Goal: Information Seeking & Learning: Learn about a topic

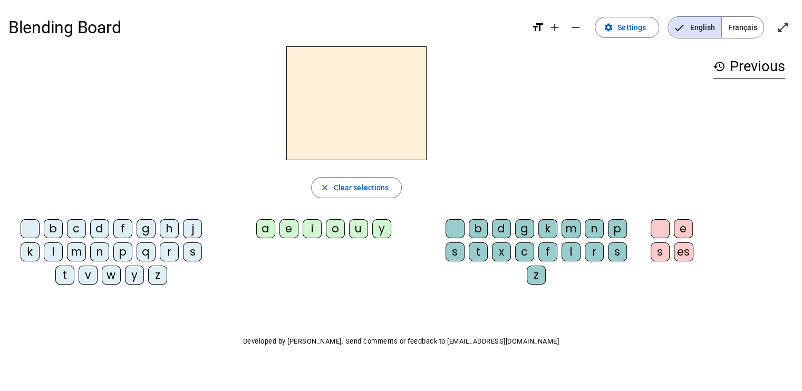
click at [161, 224] on div "h" at bounding box center [169, 228] width 19 height 19
click at [297, 223] on div "e" at bounding box center [288, 228] width 19 height 19
click at [464, 216] on div "b d g k m n p s t x c f l r s z" at bounding box center [538, 254] width 210 height 78
click at [488, 226] on letter-bubble "b" at bounding box center [479, 230] width 23 height 23
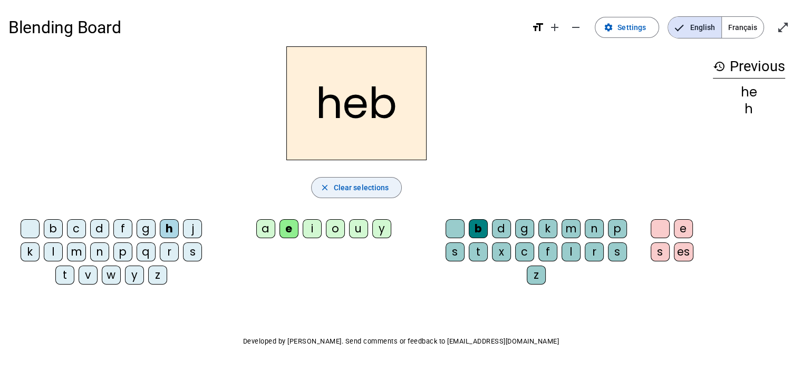
drag, startPoint x: 368, startPoint y: 196, endPoint x: 375, endPoint y: 185, distance: 12.4
click at [368, 195] on span "button" at bounding box center [356, 187] width 90 height 25
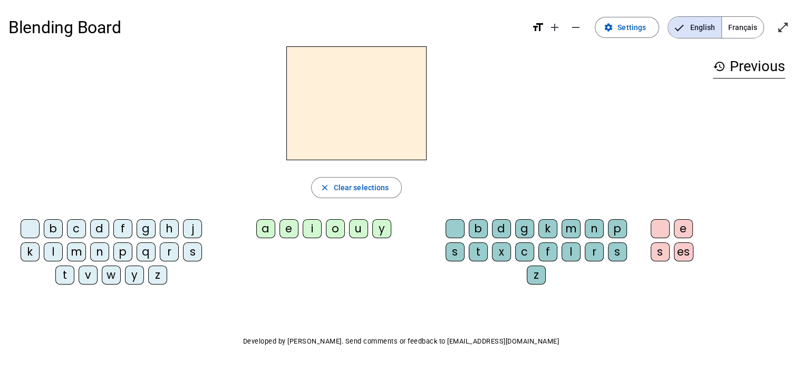
click at [164, 220] on div "h" at bounding box center [169, 228] width 19 height 19
click at [524, 231] on div "g" at bounding box center [524, 228] width 19 height 19
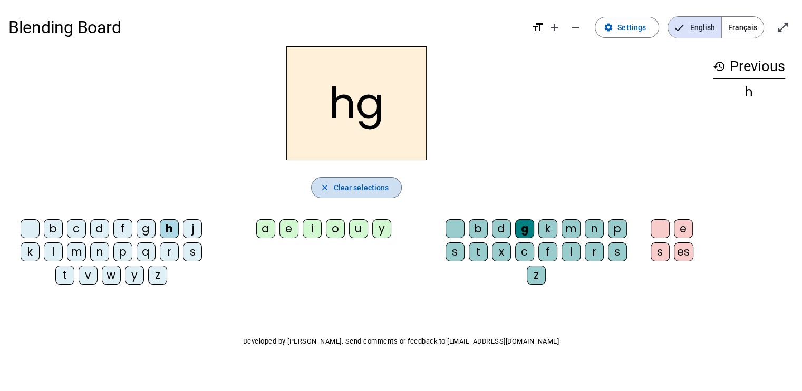
click at [363, 188] on span "Clear selections" at bounding box center [361, 187] width 55 height 13
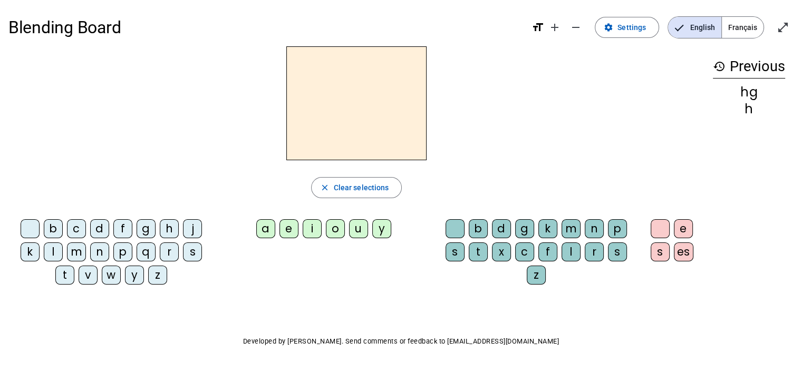
drag, startPoint x: 127, startPoint y: 223, endPoint x: 284, endPoint y: 227, distance: 157.1
click at [128, 223] on div "f" at bounding box center [122, 228] width 19 height 19
click at [294, 226] on div "e" at bounding box center [288, 228] width 19 height 19
click at [524, 226] on div "g" at bounding box center [524, 228] width 19 height 19
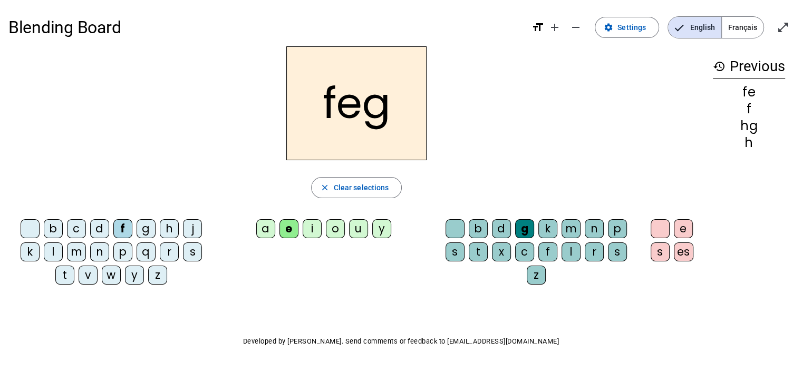
click at [332, 113] on h2 "feg" at bounding box center [356, 103] width 140 height 114
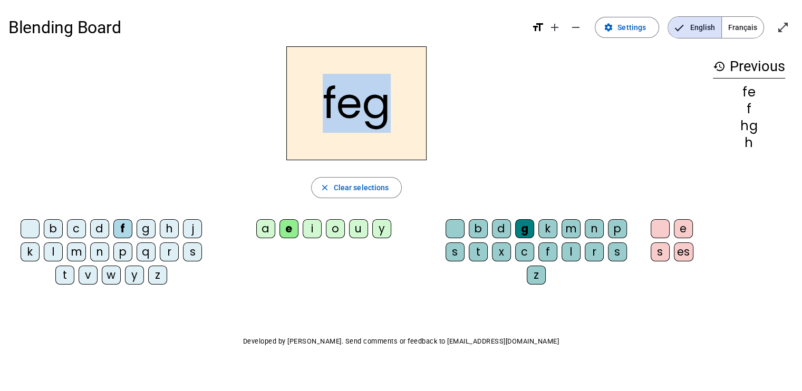
click at [332, 113] on h2 "feg" at bounding box center [356, 103] width 140 height 114
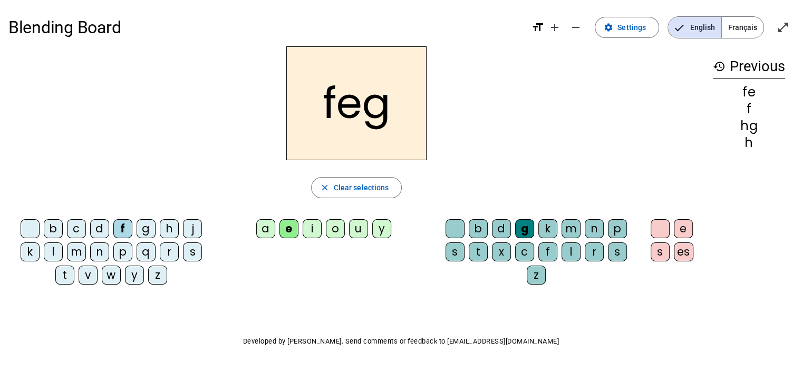
click at [141, 225] on div "g" at bounding box center [145, 228] width 19 height 19
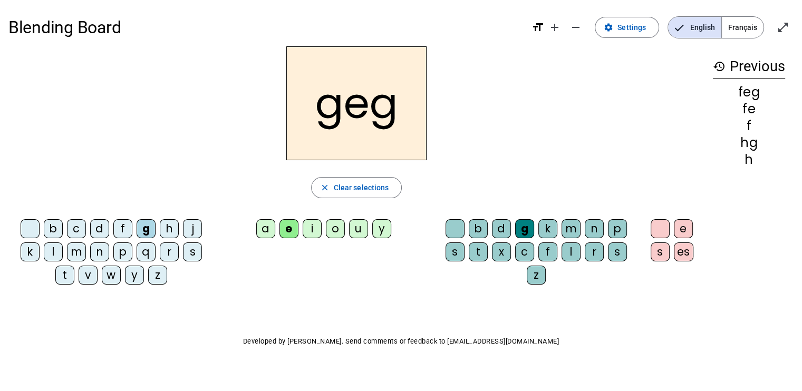
click at [329, 104] on h2 "geg" at bounding box center [356, 103] width 140 height 114
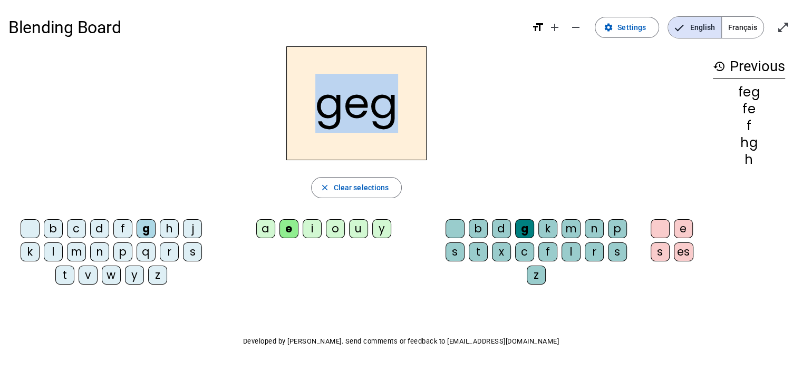
click at [329, 104] on h2 "geg" at bounding box center [356, 103] width 140 height 114
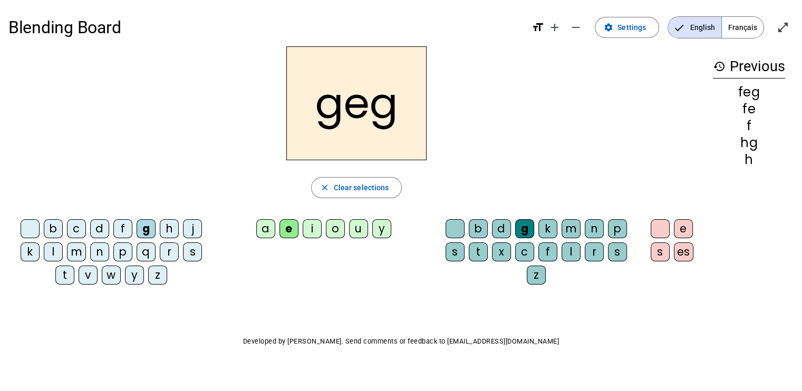
click at [197, 230] on div "j" at bounding box center [192, 228] width 19 height 19
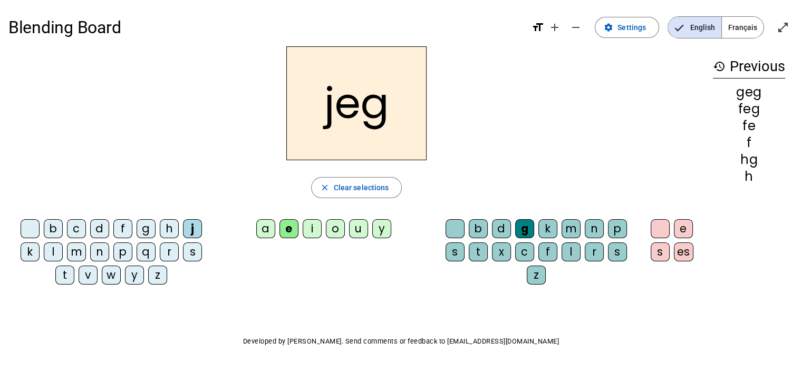
click at [401, 104] on h2 "jeg" at bounding box center [356, 103] width 140 height 114
click at [333, 121] on h2 "jeg" at bounding box center [356, 103] width 140 height 114
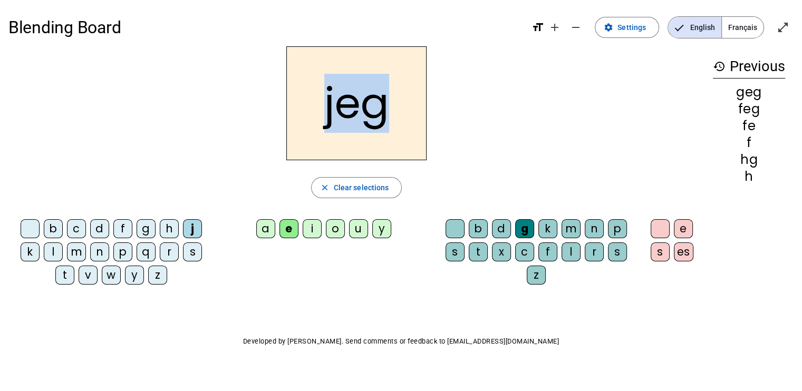
click at [333, 121] on h2 "jeg" at bounding box center [356, 103] width 140 height 114
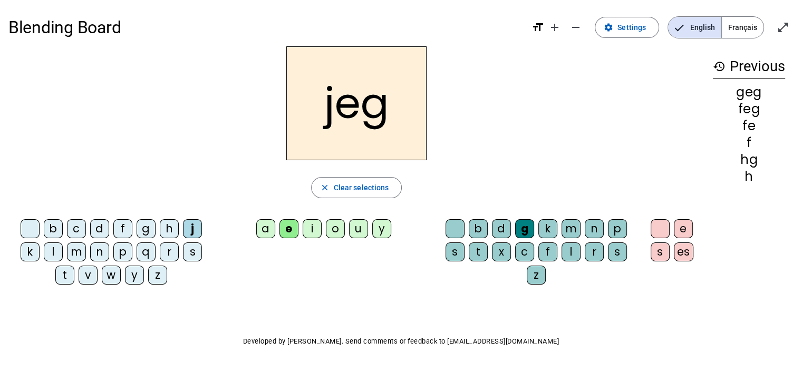
click at [168, 248] on div "r" at bounding box center [169, 251] width 19 height 19
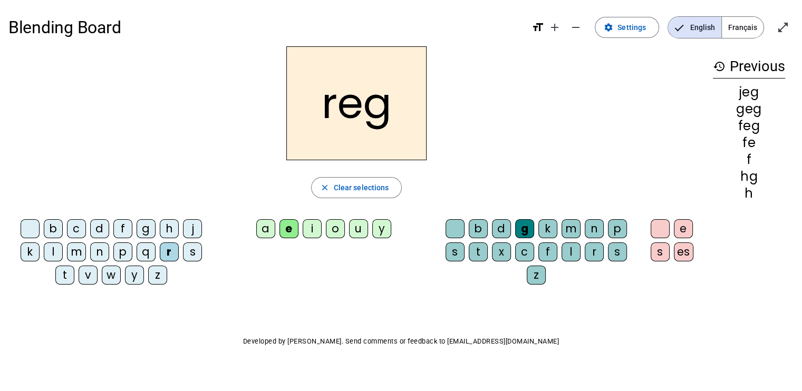
click at [326, 110] on h2 "reg" at bounding box center [356, 103] width 140 height 114
click at [740, 95] on div "jeg" at bounding box center [748, 92] width 72 height 13
click at [750, 173] on div "hg" at bounding box center [748, 176] width 72 height 13
click at [754, 196] on div "h" at bounding box center [748, 193] width 72 height 13
click at [747, 87] on div "jeg" at bounding box center [748, 92] width 72 height 13
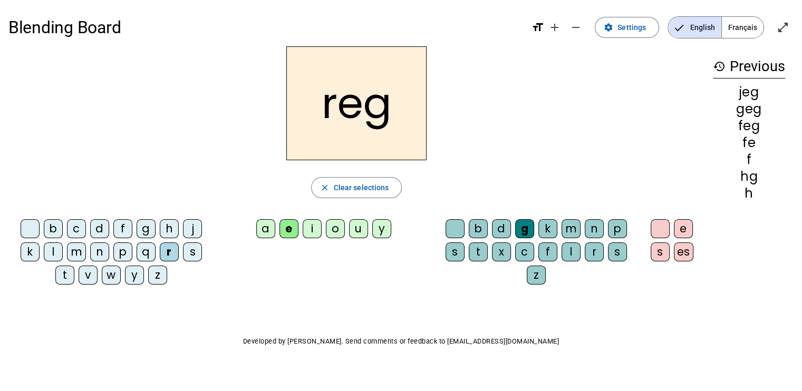
click at [717, 68] on mat-icon "history" at bounding box center [718, 66] width 13 height 13
click at [734, 138] on div "fe" at bounding box center [748, 142] width 72 height 13
click at [575, 22] on mat-icon "remove" at bounding box center [575, 27] width 13 height 13
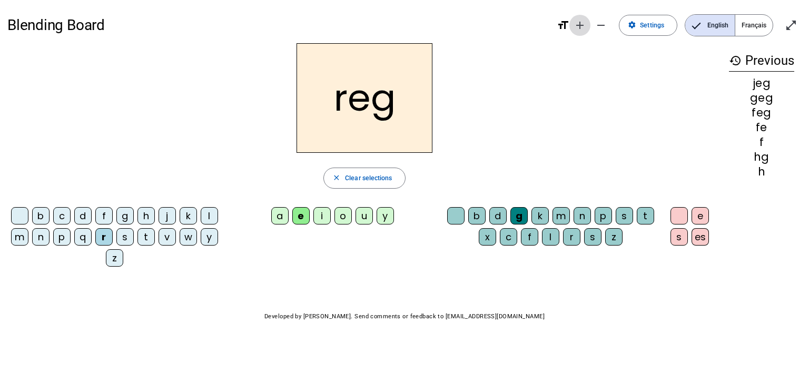
click at [578, 24] on mat-icon "add" at bounding box center [580, 25] width 13 height 13
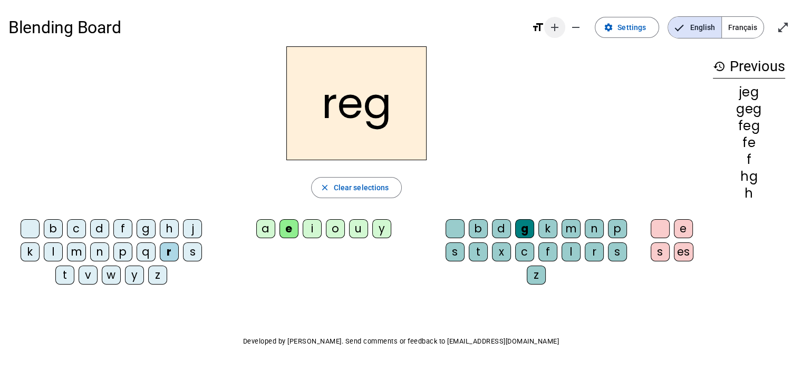
click at [578, 24] on mat-icon "remove" at bounding box center [575, 27] width 13 height 13
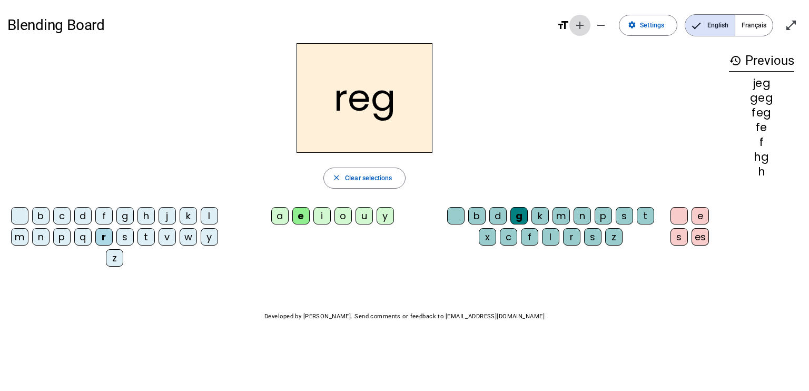
click at [578, 24] on mat-icon "add" at bounding box center [580, 25] width 13 height 13
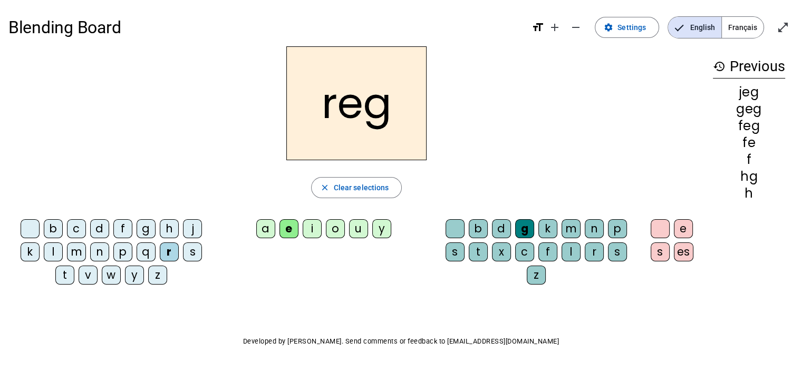
click at [196, 245] on div "s" at bounding box center [192, 251] width 19 height 19
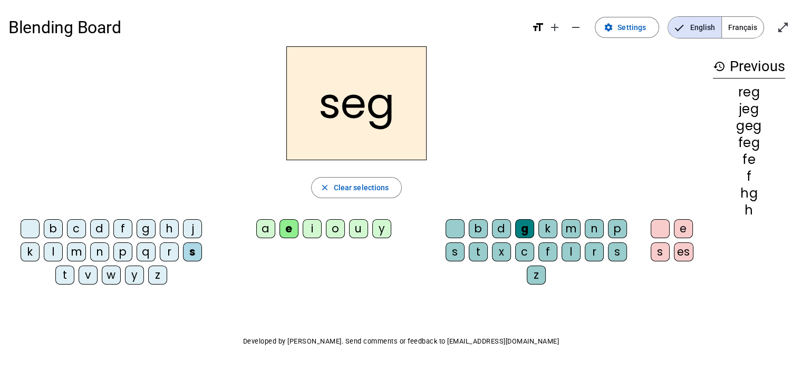
click at [194, 231] on div "j" at bounding box center [192, 228] width 19 height 19
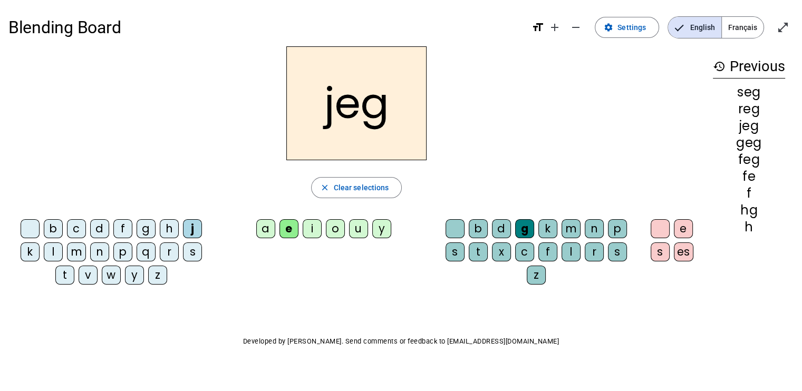
click at [158, 234] on letter-bubble "g" at bounding box center [147, 230] width 23 height 23
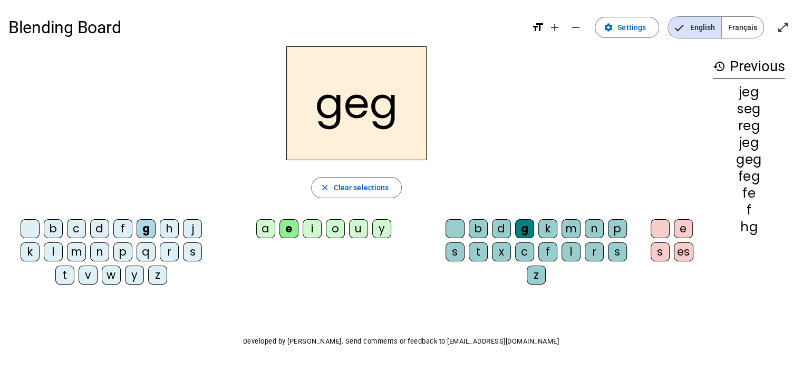
click at [118, 252] on div "p" at bounding box center [122, 251] width 19 height 19
click at [94, 282] on div "v" at bounding box center [88, 275] width 19 height 19
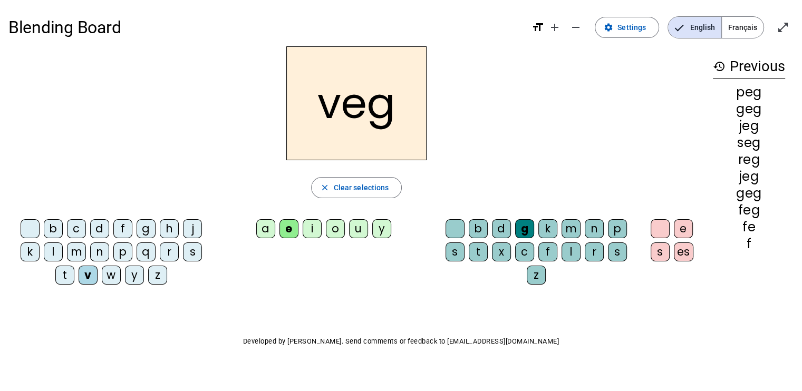
click at [72, 256] on div "m" at bounding box center [76, 251] width 19 height 19
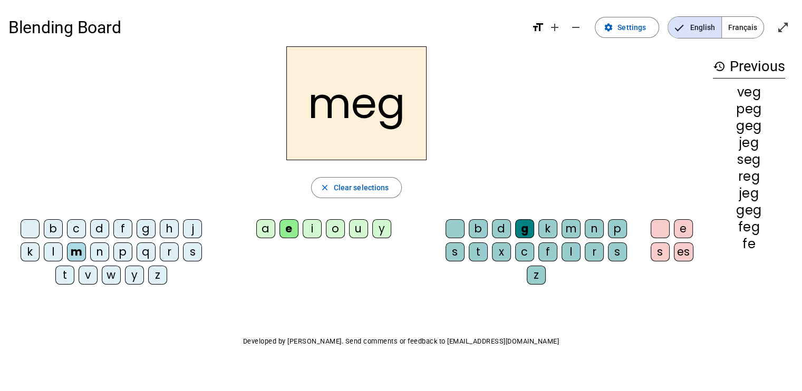
click at [375, 224] on div "y" at bounding box center [381, 228] width 19 height 19
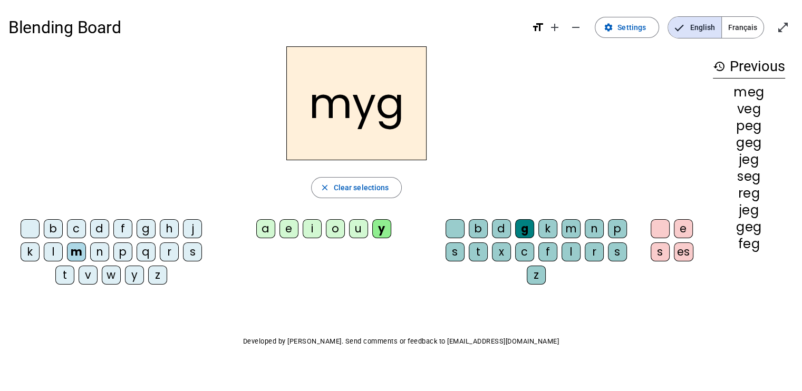
click at [501, 221] on div "d" at bounding box center [501, 228] width 19 height 19
click at [597, 224] on div "n" at bounding box center [593, 228] width 19 height 19
drag, startPoint x: 0, startPoint y: 230, endPoint x: 5, endPoint y: 218, distance: 12.7
click at [0, 229] on div "Blending Board format_size add remove settings Settings English Français open_i…" at bounding box center [401, 202] width 802 height 404
click at [95, 227] on div "d" at bounding box center [99, 228] width 19 height 19
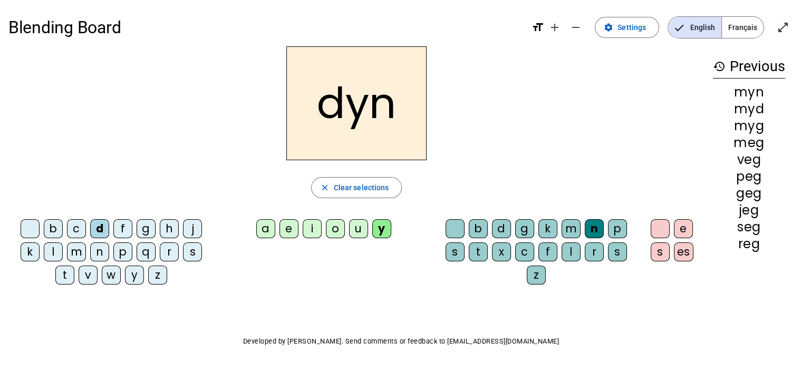
click at [337, 230] on div "o" at bounding box center [335, 228] width 19 height 19
click at [197, 251] on div "s" at bounding box center [192, 251] width 19 height 19
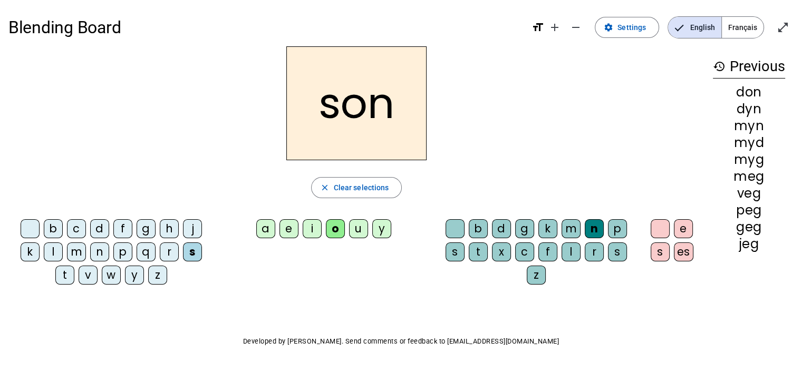
click at [97, 248] on div "n" at bounding box center [99, 251] width 19 height 19
click at [308, 226] on div "i" at bounding box center [311, 228] width 19 height 19
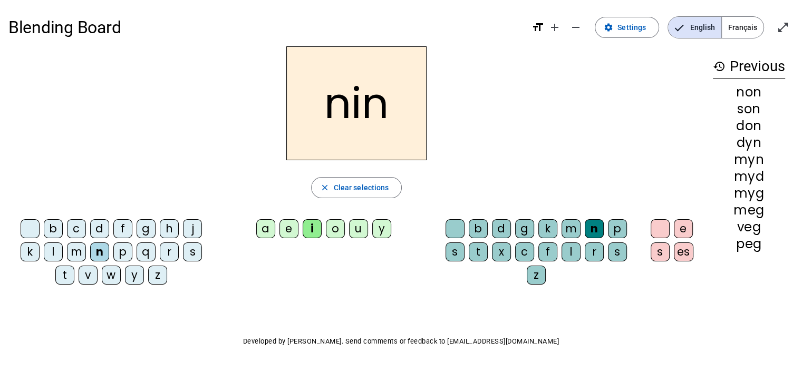
click at [538, 250] on div "f" at bounding box center [547, 251] width 19 height 19
